Goal: Task Accomplishment & Management: Use online tool/utility

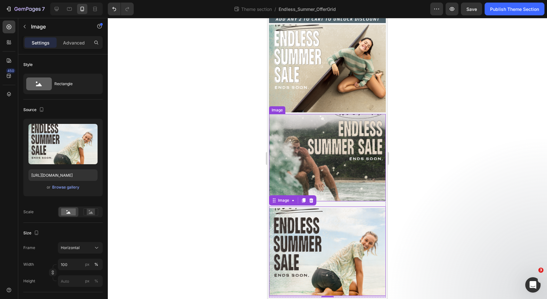
click at [340, 201] on img at bounding box center [327, 158] width 117 height 88
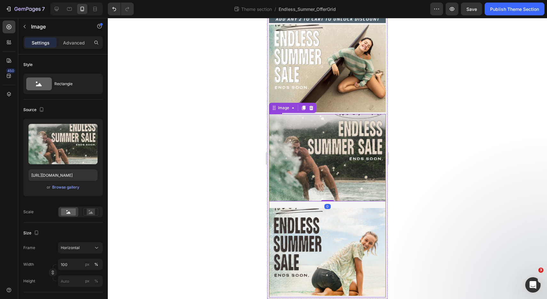
click at [340, 204] on div "Image 0 Image Row" at bounding box center [327, 206] width 117 height 184
click at [339, 190] on img at bounding box center [327, 158] width 117 height 88
click at [340, 205] on div "Image 0 Image Row" at bounding box center [327, 206] width 117 height 184
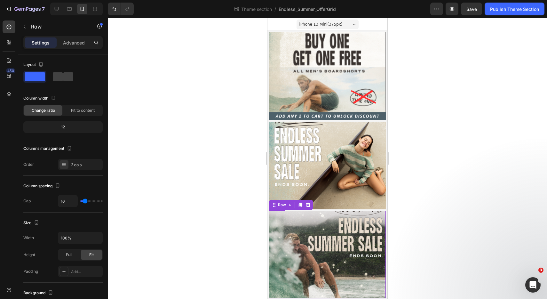
scroll to position [103, 0]
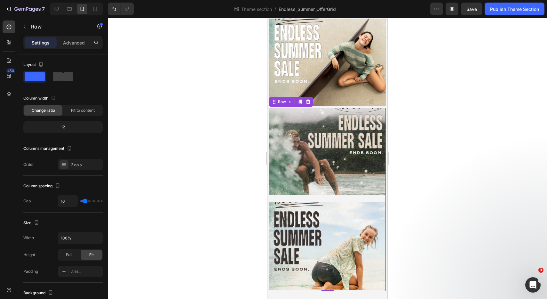
click at [301, 198] on div "Image Image Row 0" at bounding box center [327, 200] width 117 height 184
click at [304, 212] on img at bounding box center [327, 246] width 117 height 88
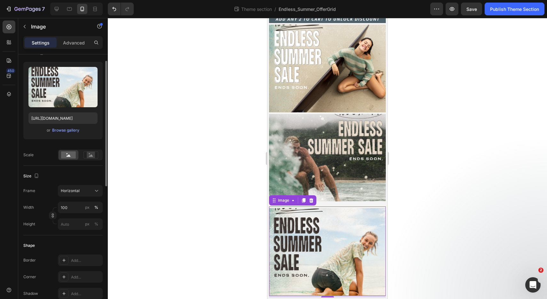
scroll to position [0, 0]
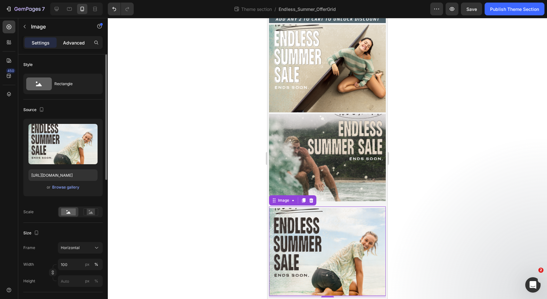
click at [74, 44] on p "Advanced" at bounding box center [74, 42] width 22 height 7
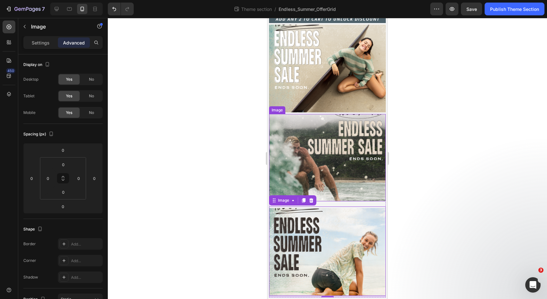
click at [346, 199] on img at bounding box center [327, 158] width 117 height 88
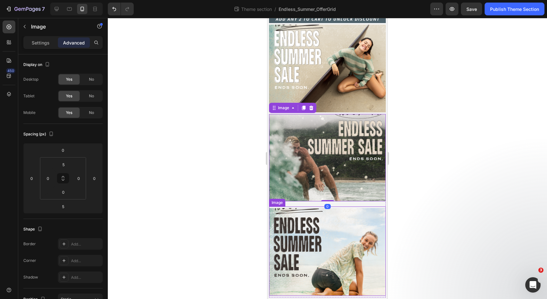
click at [346, 206] on div "Image" at bounding box center [327, 250] width 117 height 89
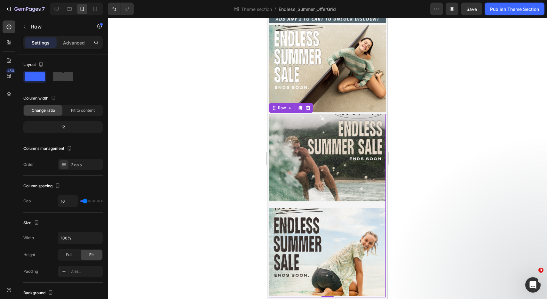
click at [346, 203] on div "Image Image Row 0" at bounding box center [327, 206] width 117 height 184
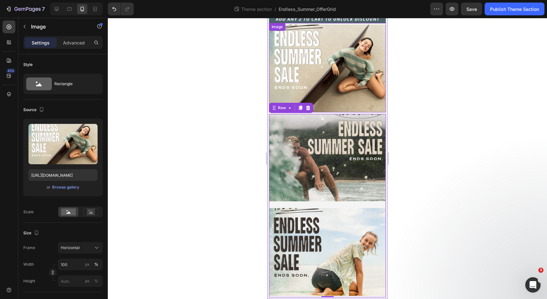
click at [290, 73] on img at bounding box center [327, 69] width 117 height 88
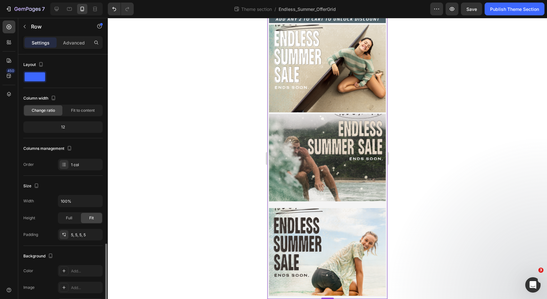
click at [268, 131] on div "Image Image Image Image Row Row 0" at bounding box center [327, 116] width 120 height 365
click at [269, 203] on div "Image" at bounding box center [277, 203] width 16 height 8
